Goal: Information Seeking & Learning: Understand process/instructions

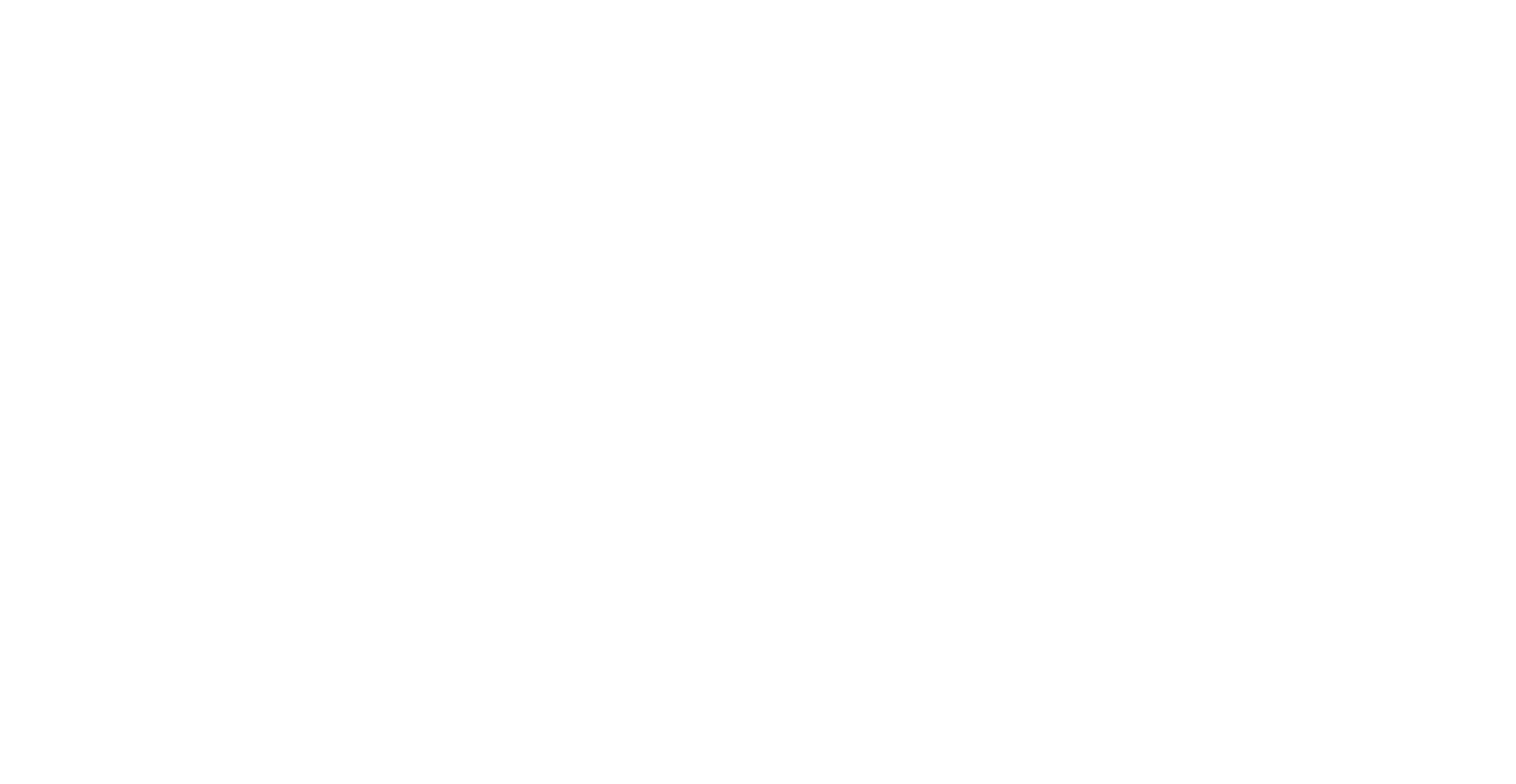
click at [596, 250] on div at bounding box center [758, 392] width 1516 height 784
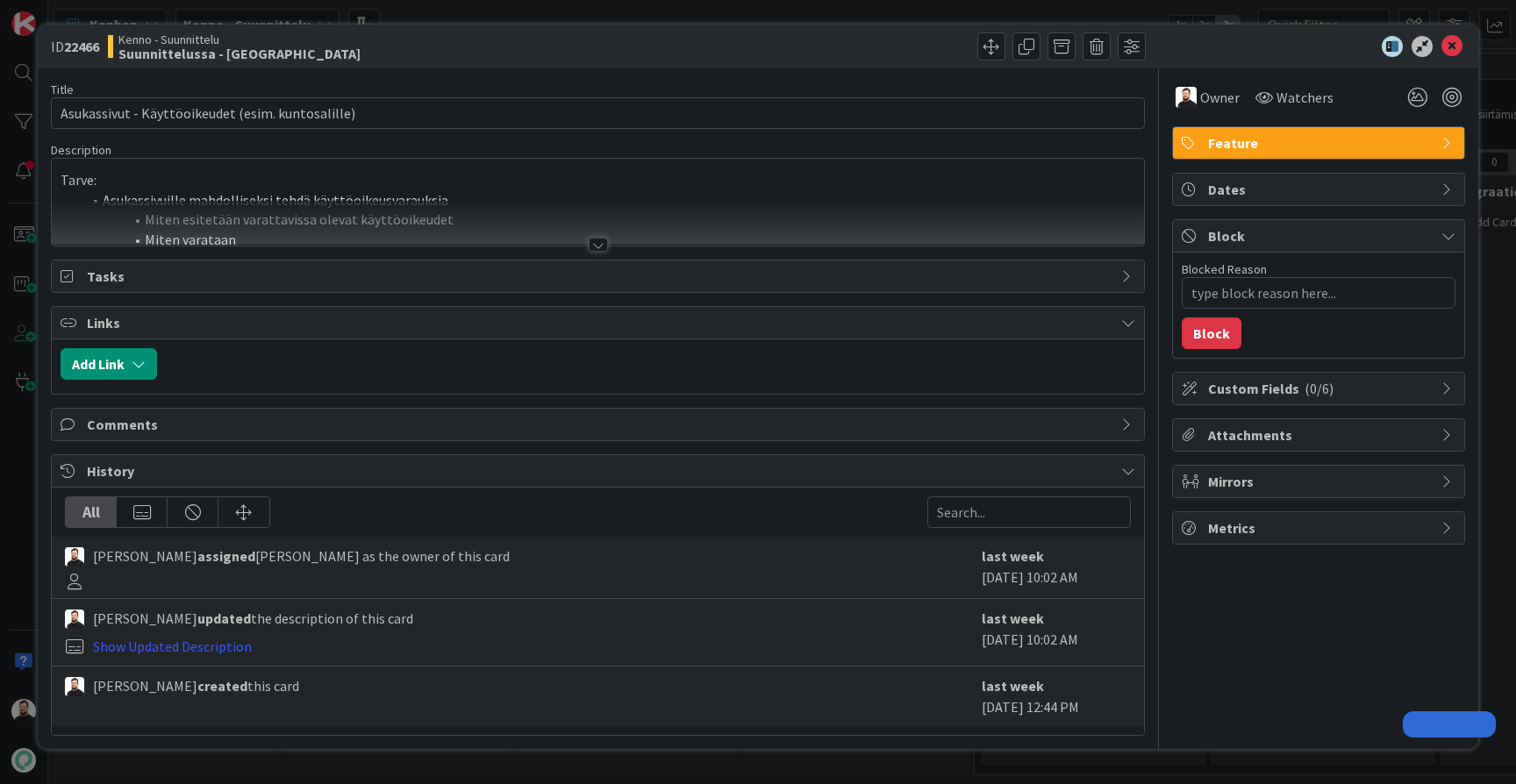
type textarea "x"
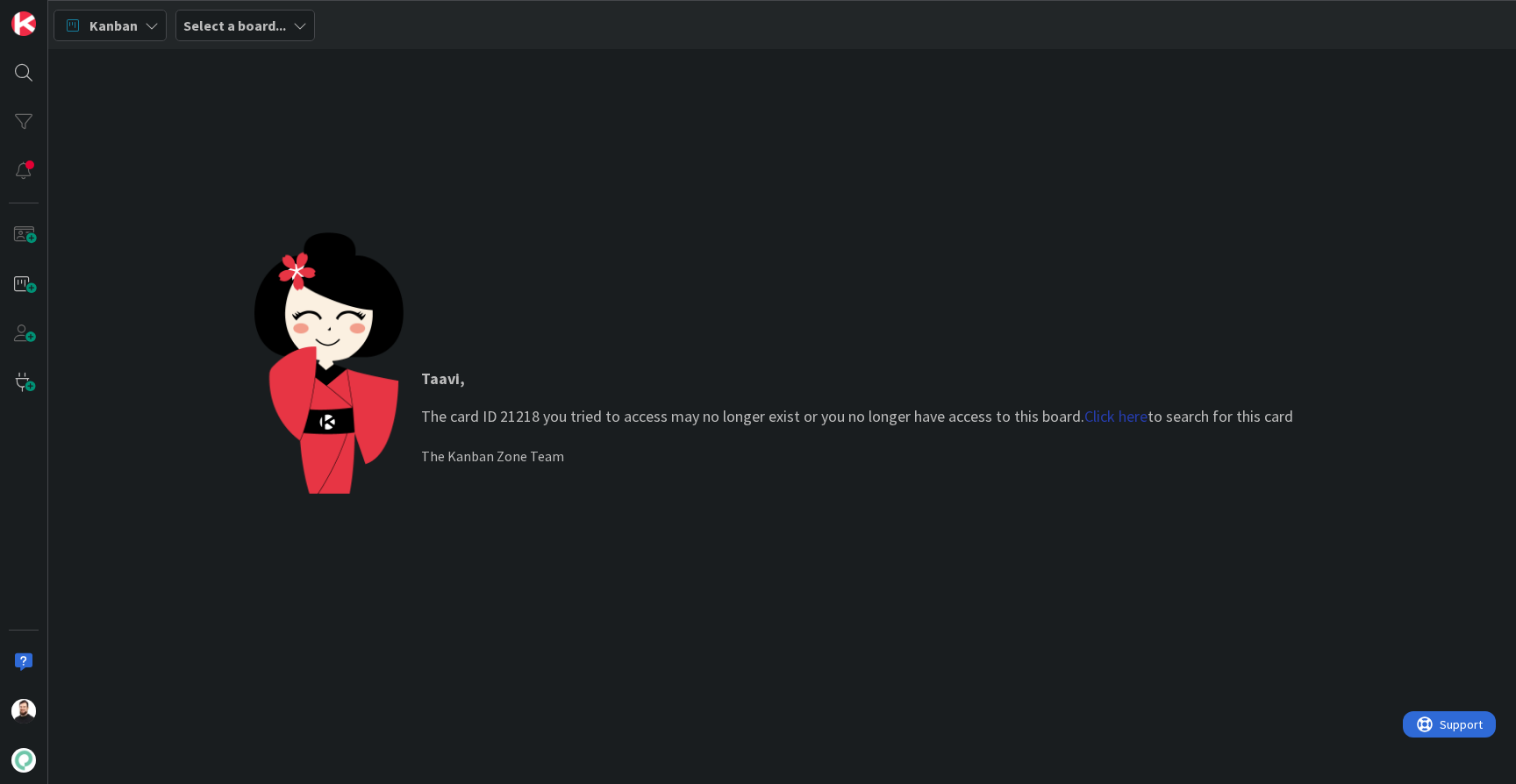
click at [1127, 414] on link "Click here" at bounding box center [1116, 415] width 63 height 20
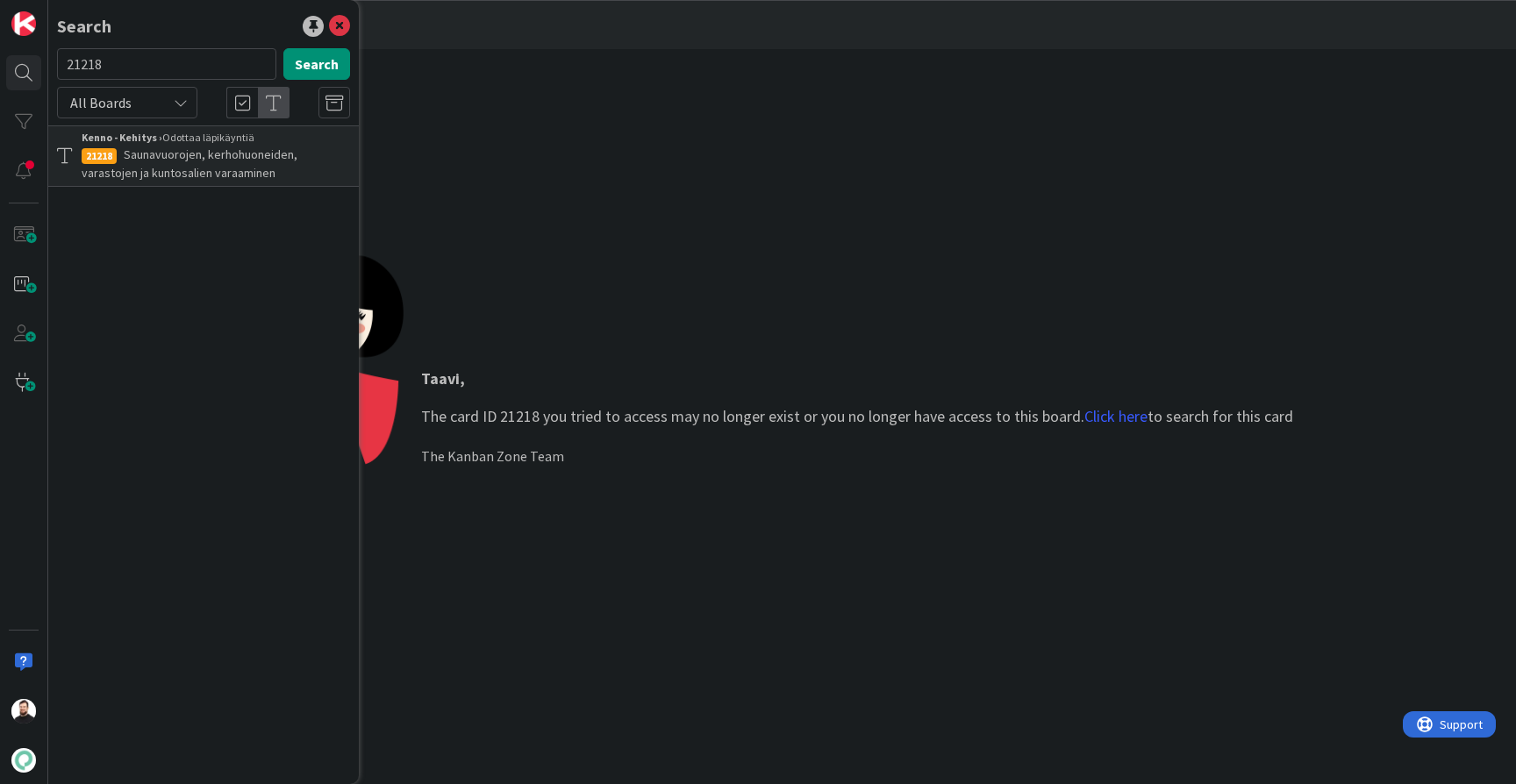
click at [193, 161] on span "Saunavuorojen, kerhohuoneiden, varastojen ja kuntosalien varaaminen" at bounding box center [189, 163] width 215 height 34
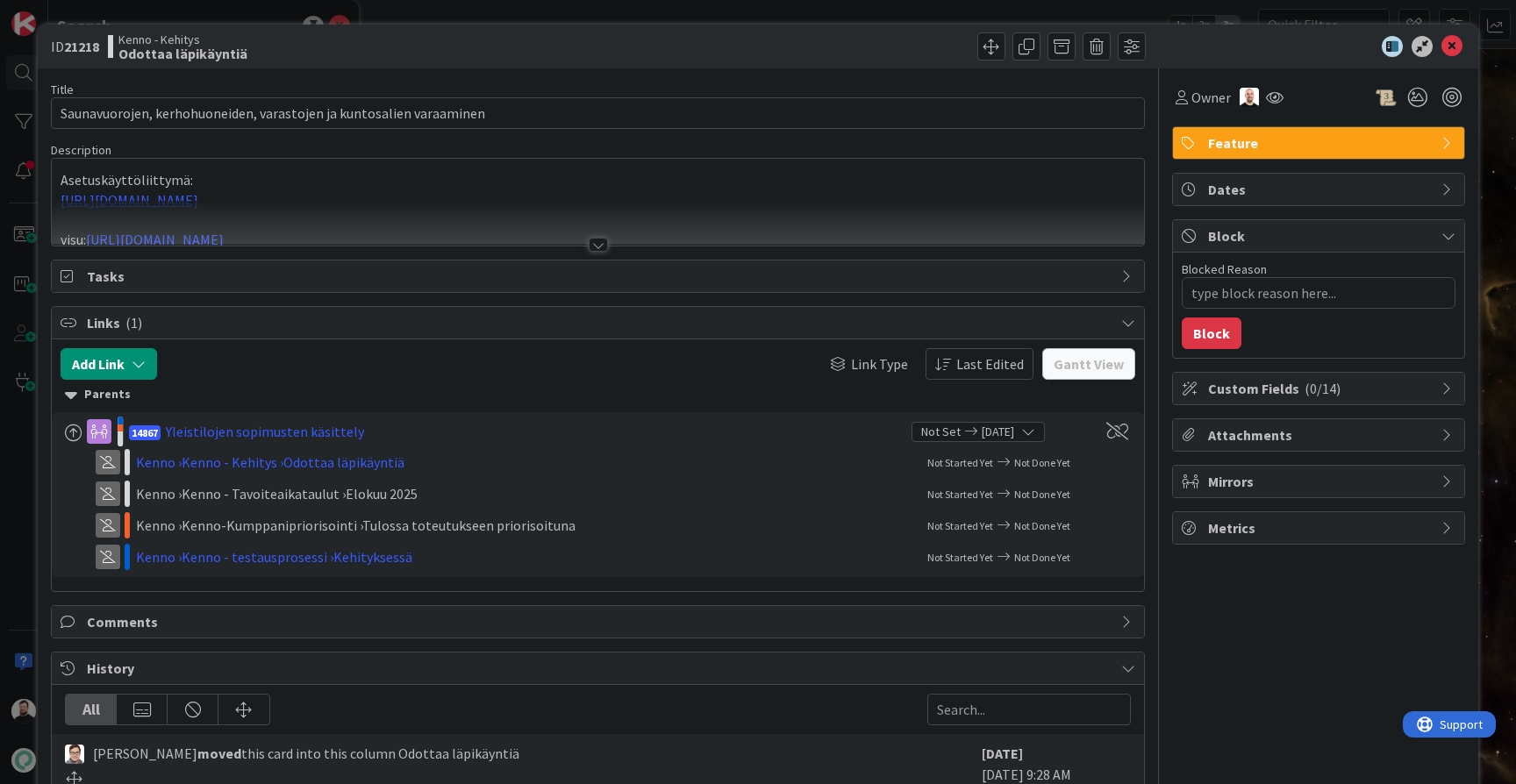
click at [595, 245] on div at bounding box center [598, 245] width 19 height 14
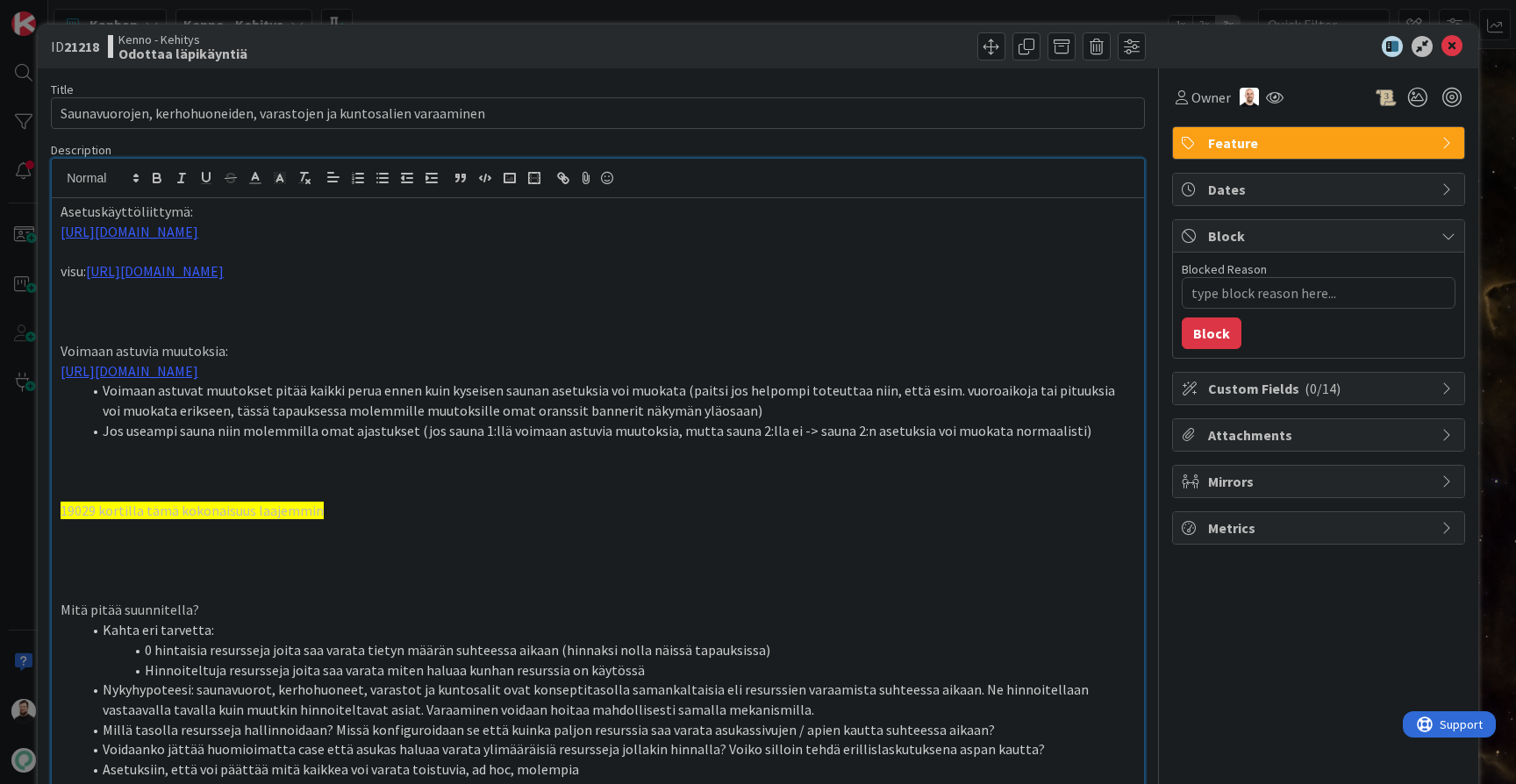
type textarea "x"
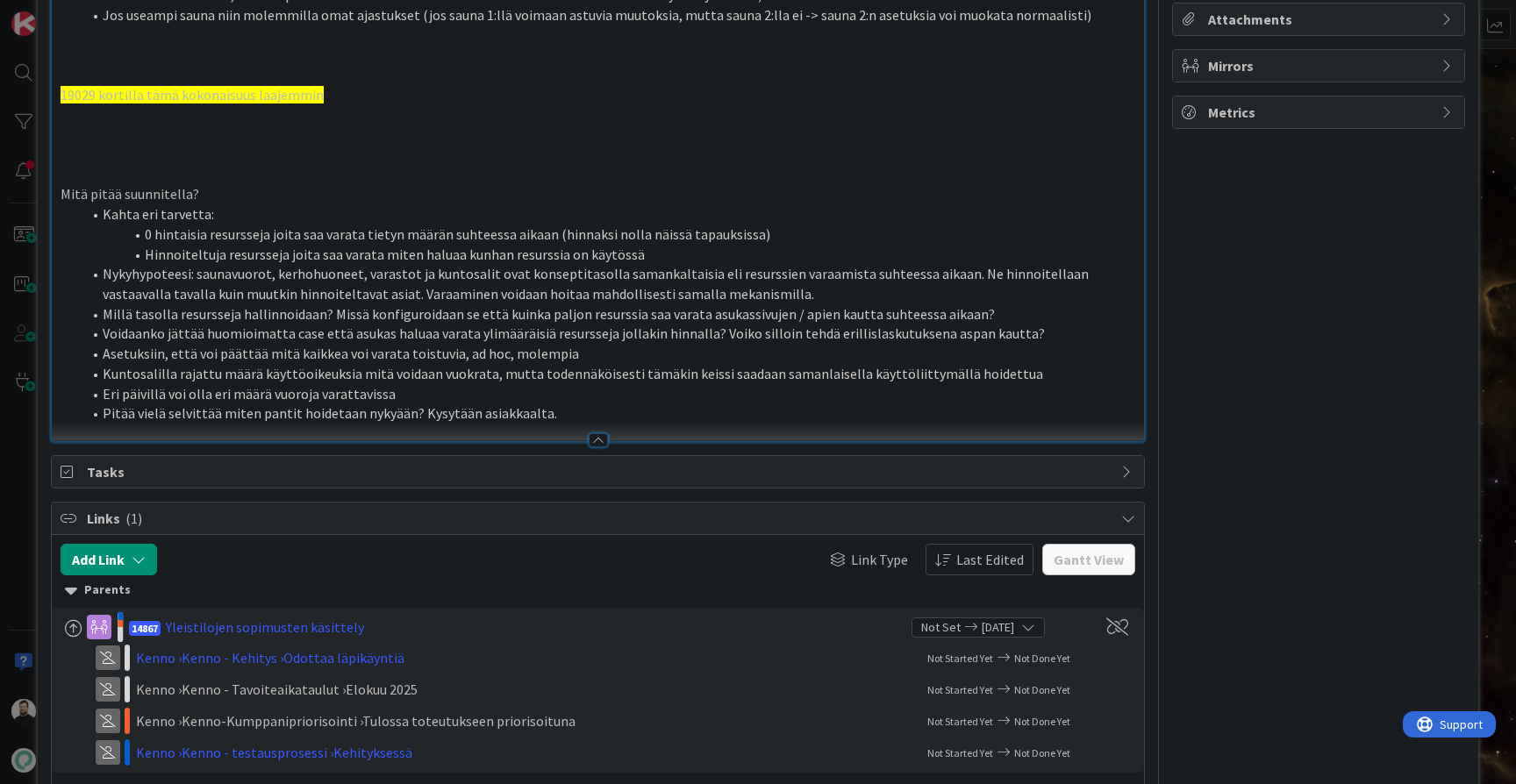
scroll to position [388, 0]
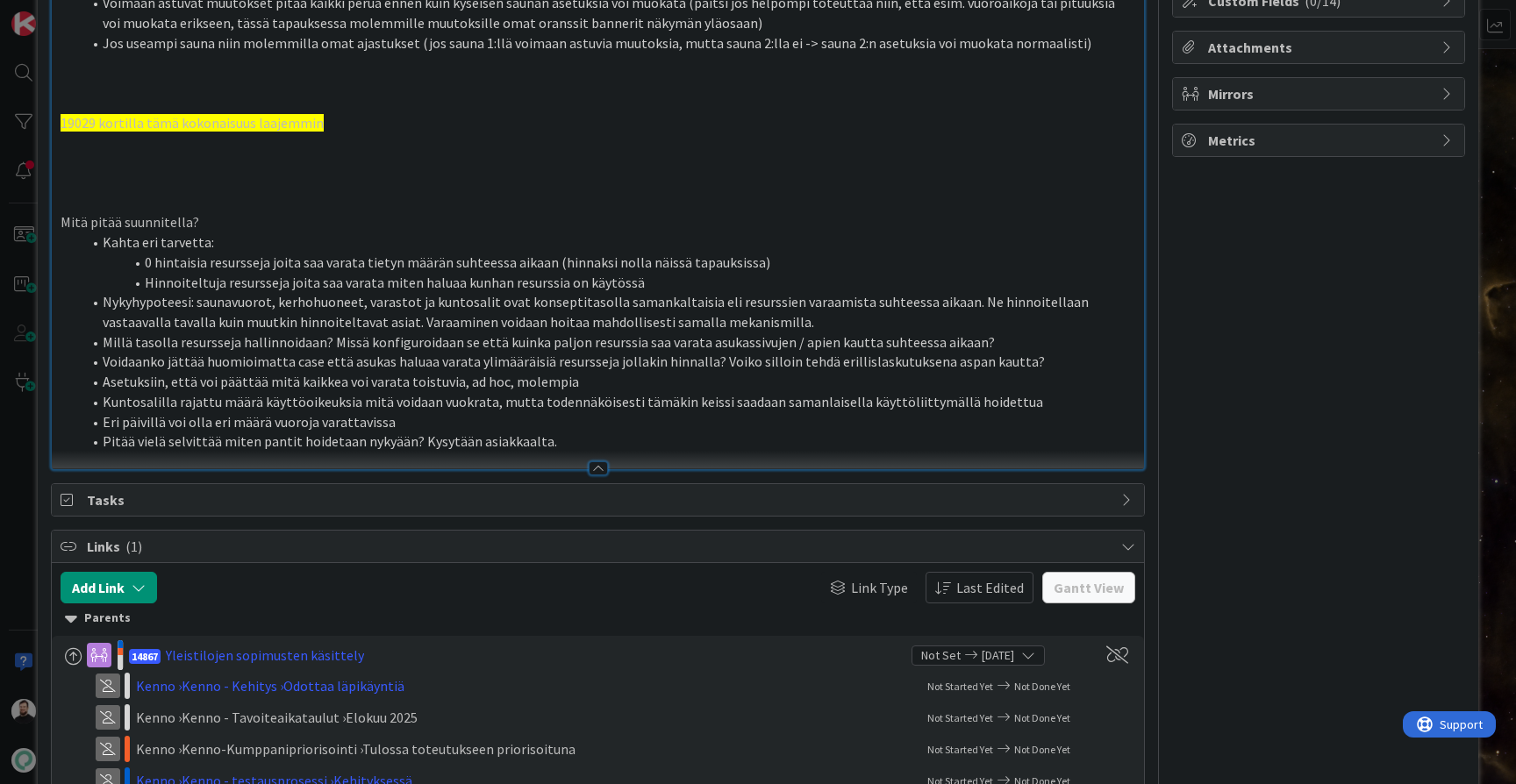
click at [606, 392] on li "Asetuksiin, että voi päättää mitä kaikkea voi varata toistuvia, ad hoc, molempia" at bounding box center [609, 381] width 1054 height 20
click at [616, 432] on li "Eri päivillä voi olla eri määrä vuoroja varattavissa" at bounding box center [609, 422] width 1054 height 20
click at [664, 412] on li "Kuntosalilla rajattu määrä käyttöoikeuksia mitä voidaan vuokrata, mutta todennä…" at bounding box center [609, 402] width 1054 height 20
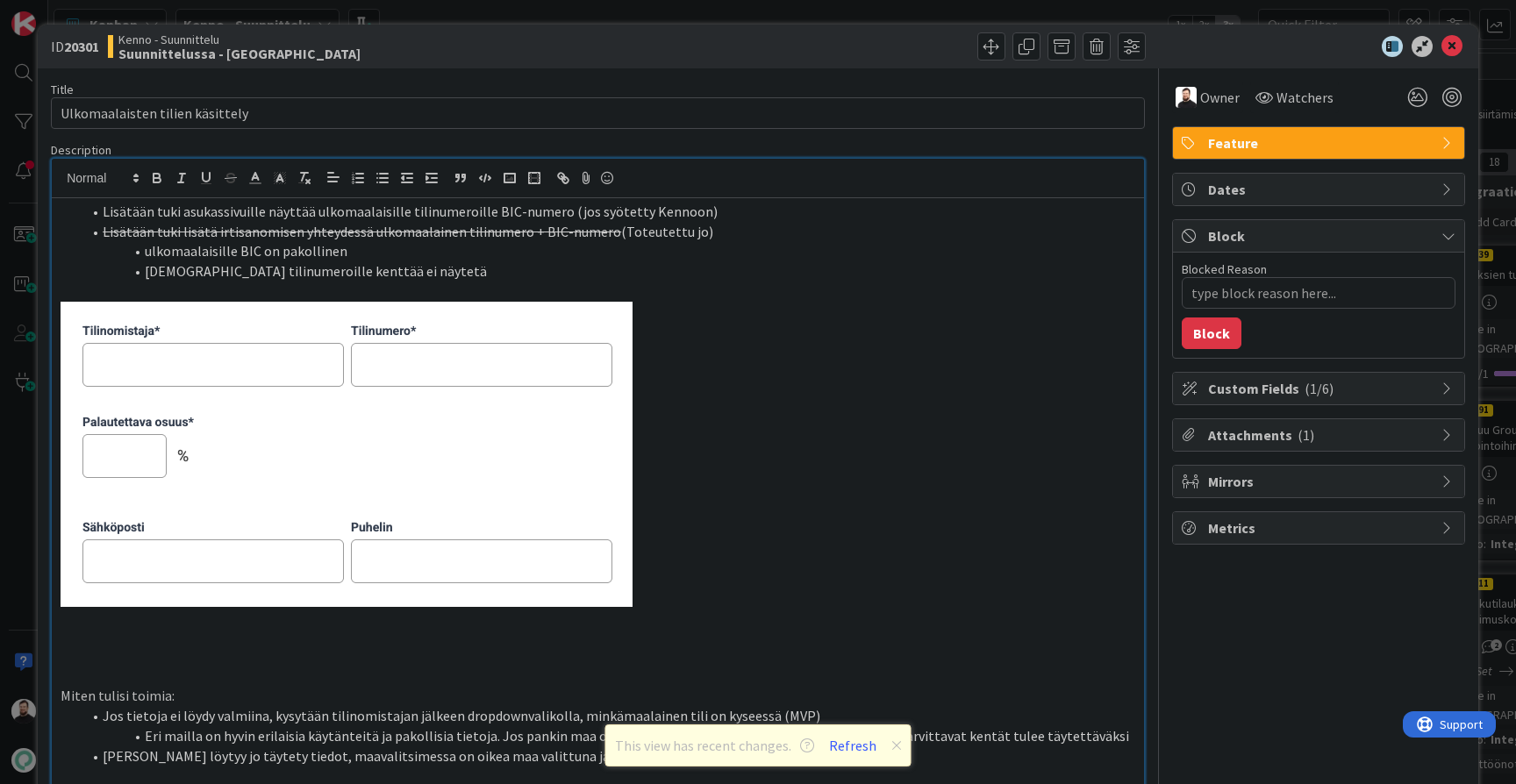
scroll to position [129, 0]
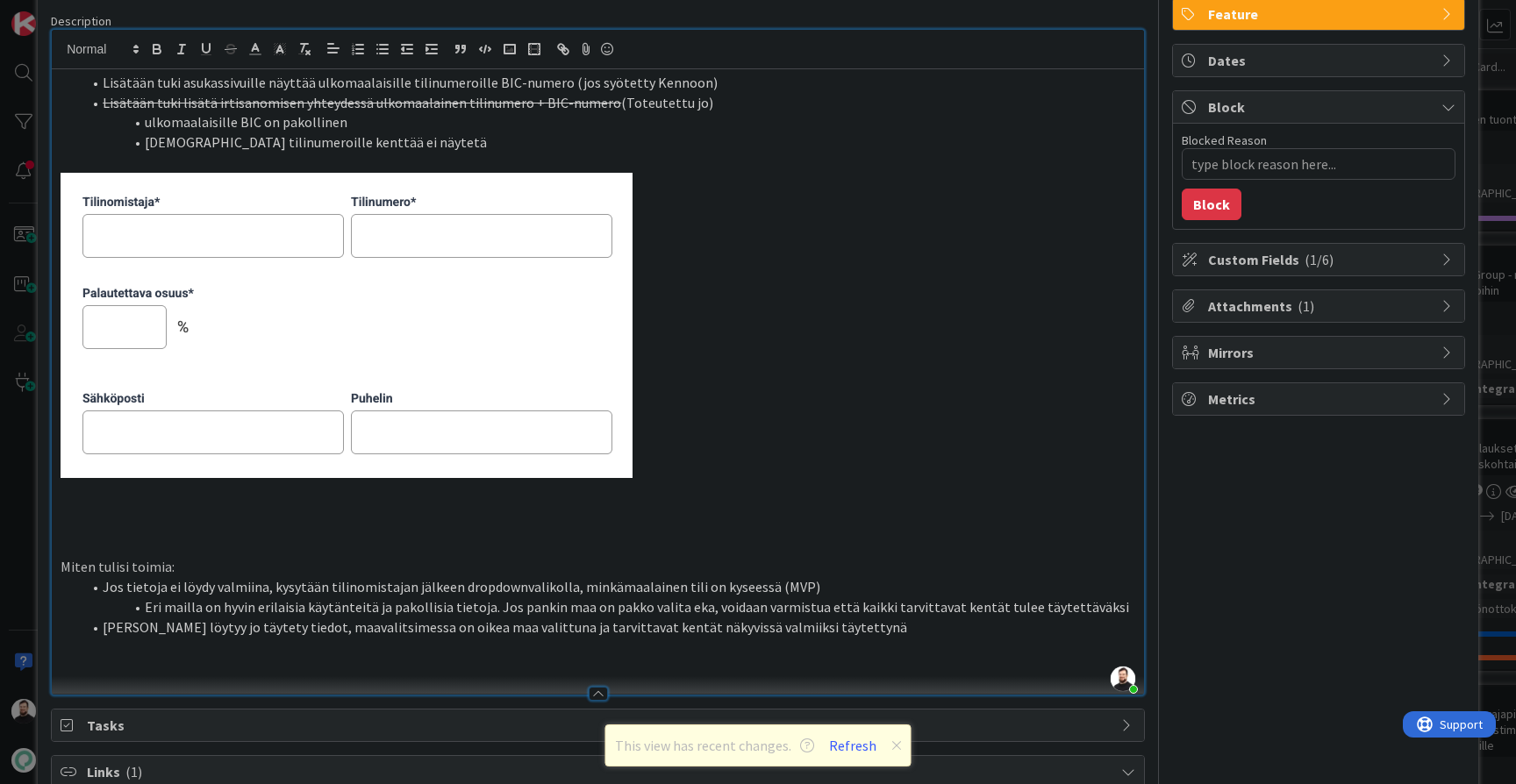
type textarea "x"
click at [11, 406] on div "ID 20301 Kenno - Suunnittelu Suunnittelussa - Rautalangat Title 31 / 128 Ulkoma…" at bounding box center [758, 392] width 1516 height 784
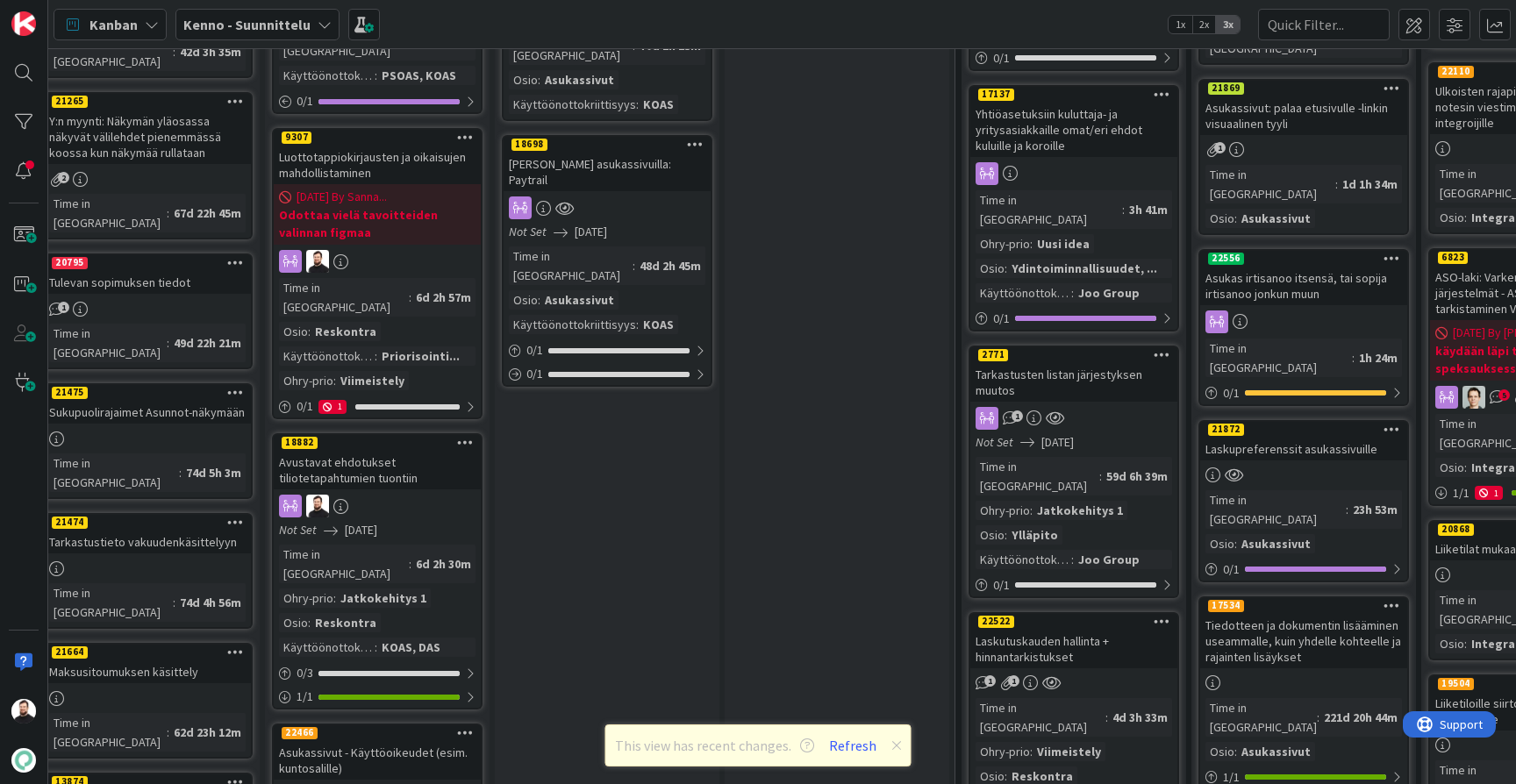
scroll to position [779, 19]
